Goal: Information Seeking & Learning: Learn about a topic

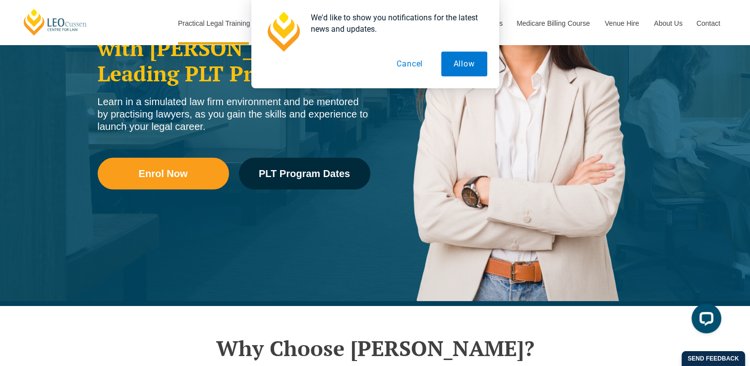
click at [413, 66] on button "Cancel" at bounding box center [409, 64] width 51 height 25
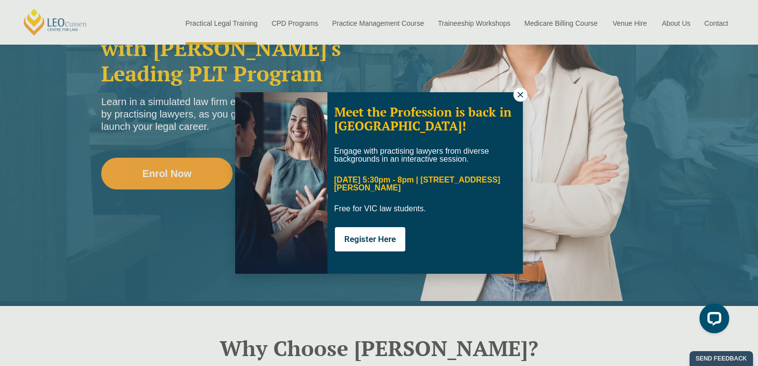
click at [520, 95] on icon at bounding box center [519, 94] width 5 height 5
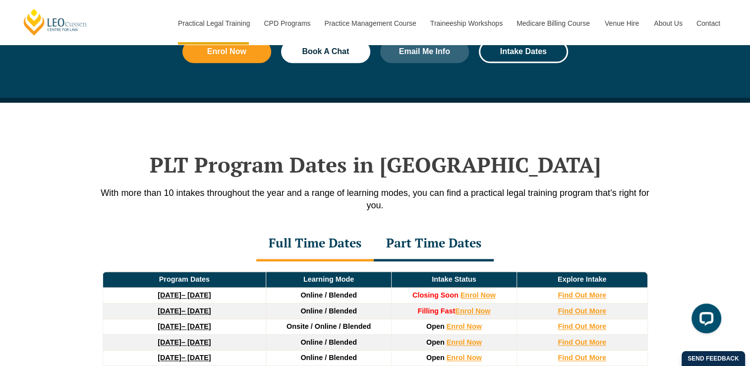
scroll to position [1190, 0]
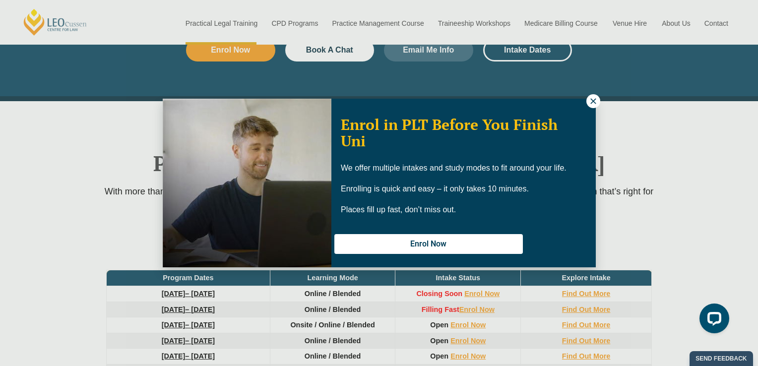
click at [592, 100] on icon at bounding box center [593, 101] width 9 height 9
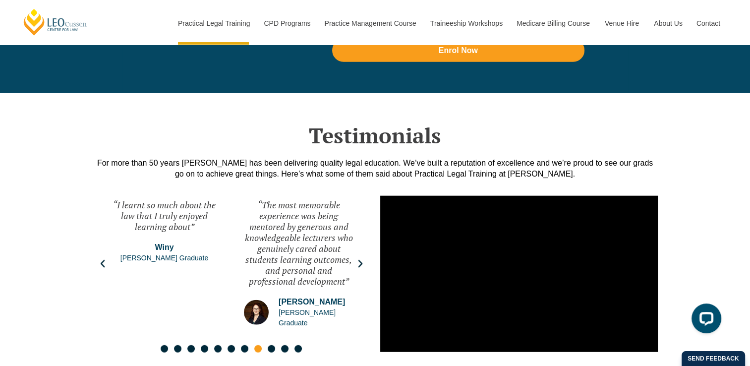
scroll to position [2281, 0]
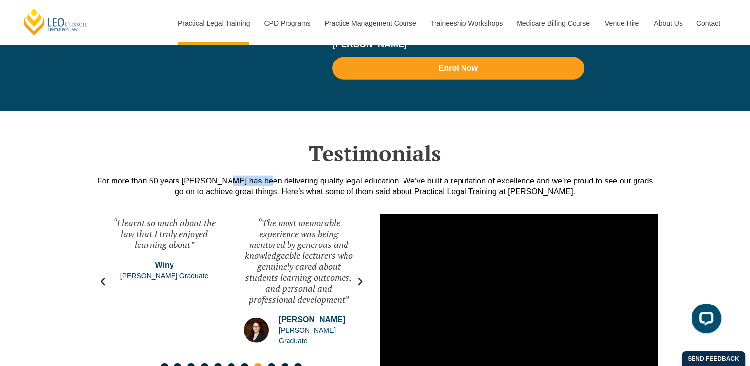
drag, startPoint x: 220, startPoint y: 179, endPoint x: 178, endPoint y: 180, distance: 42.2
click at [178, 180] on div "For more than 50 years Leo Cussen has been delivering quality legal education. …" at bounding box center [375, 187] width 565 height 22
drag, startPoint x: 178, startPoint y: 180, endPoint x: 185, endPoint y: 180, distance: 7.9
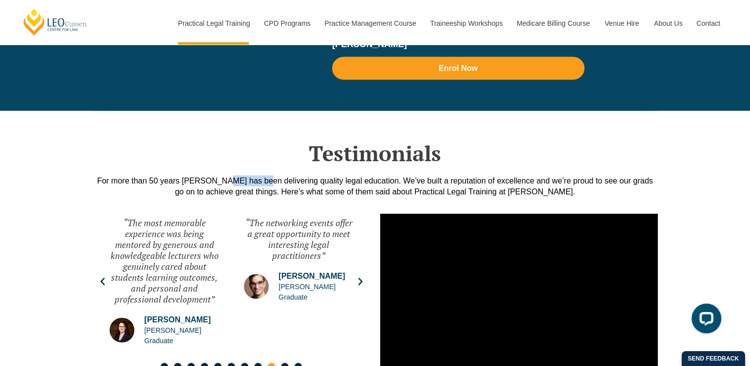
copy div "[PERSON_NAME]"
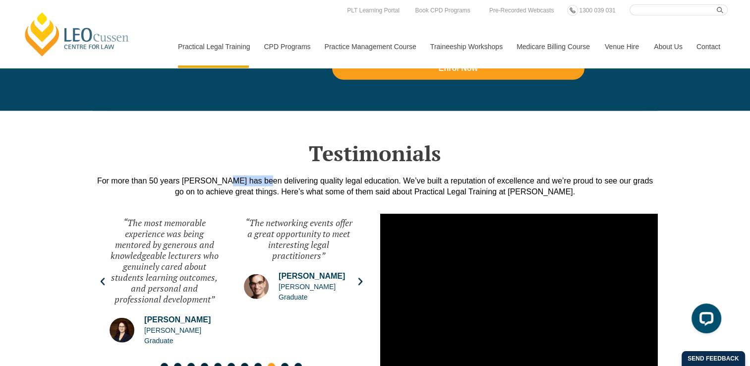
click at [314, 207] on div "“The networking events offer a great opportunity to meet interesting legal prac…" at bounding box center [298, 281] width 129 height 149
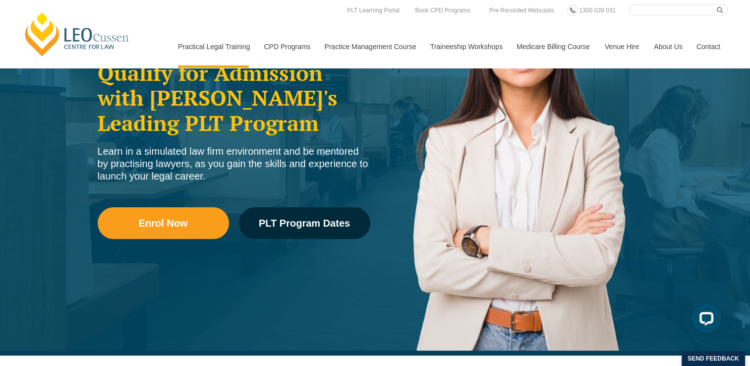
scroll to position [0, 0]
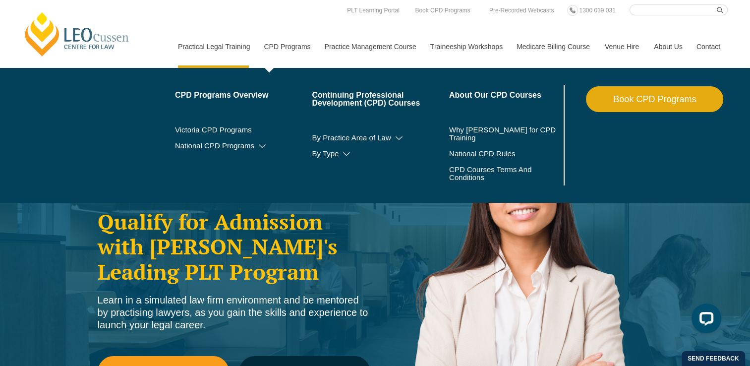
click at [282, 47] on link "CPD Programs" at bounding box center [286, 46] width 60 height 43
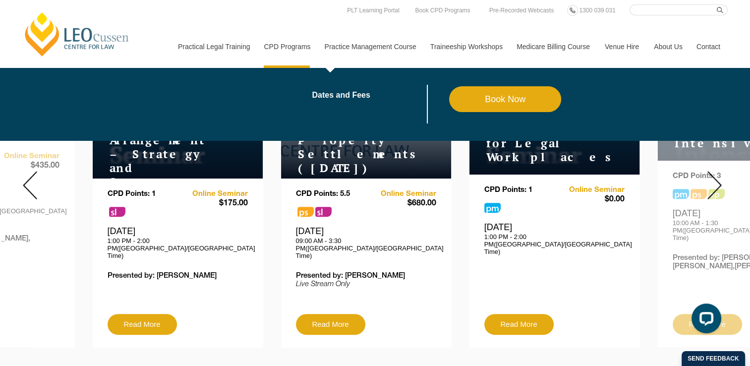
click at [363, 46] on link "Practice Management Course" at bounding box center [370, 46] width 106 height 43
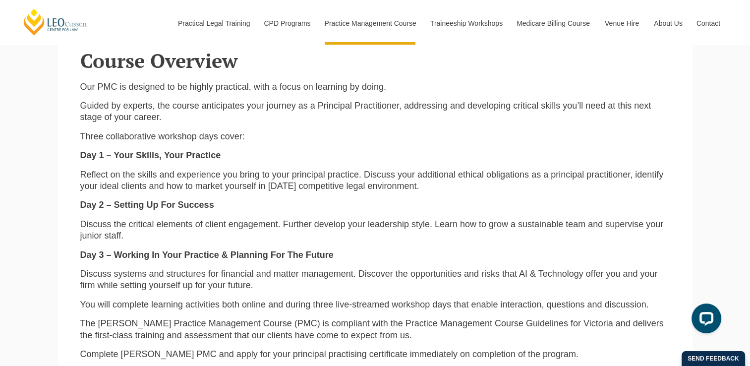
scroll to position [1041, 0]
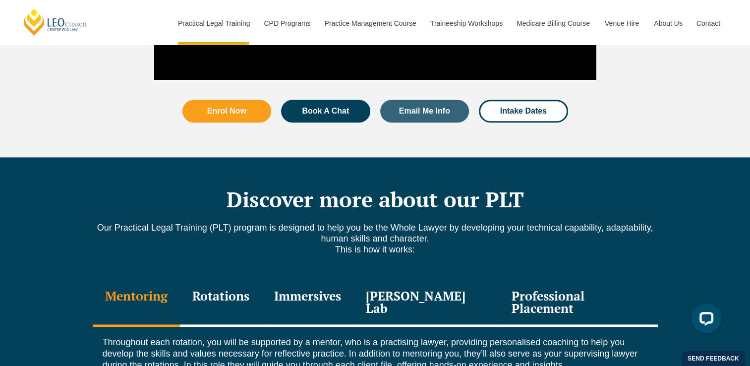
scroll to position [1240, 0]
